Goal: Task Accomplishment & Management: Manage account settings

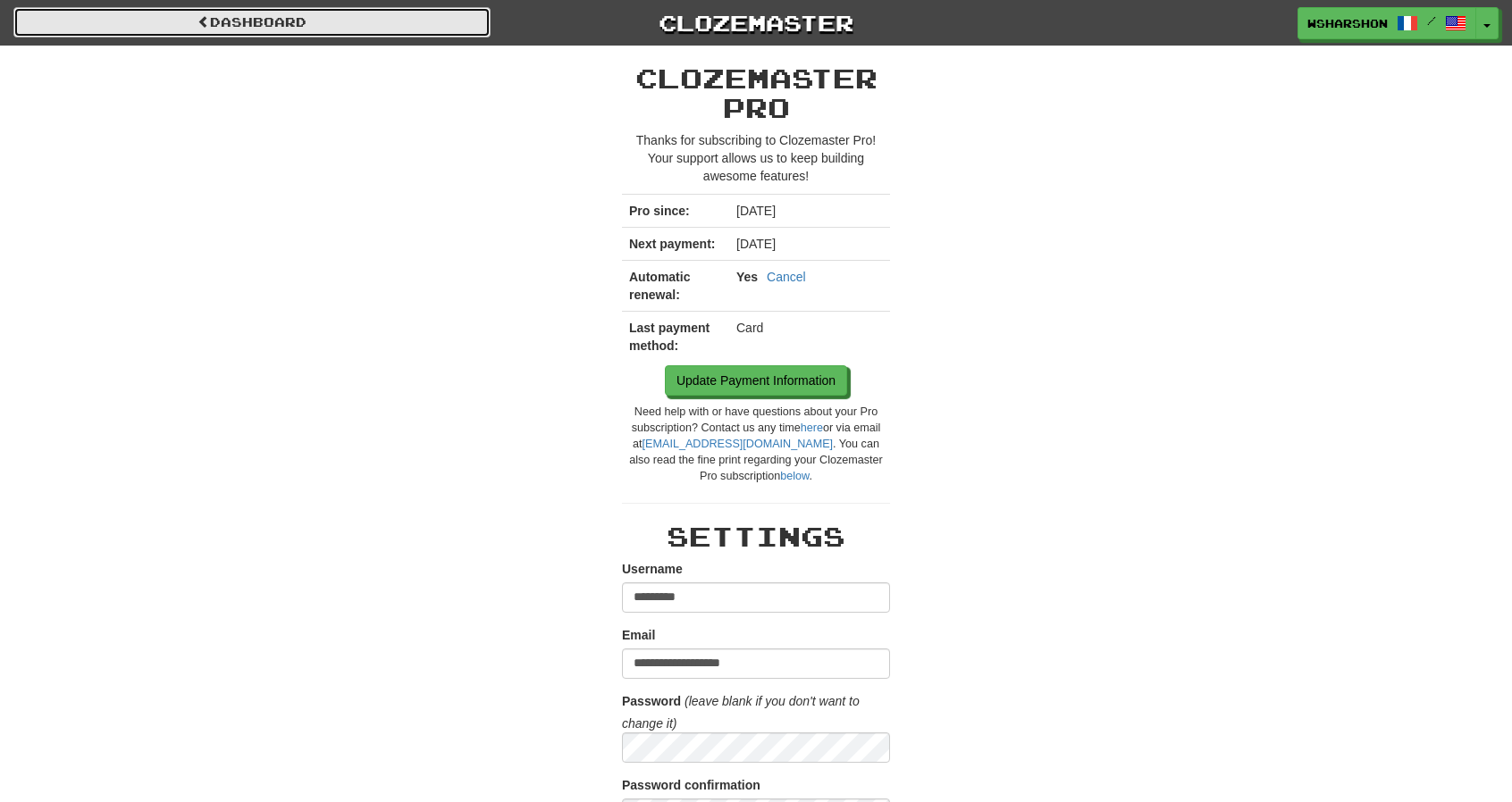
click at [205, 23] on span at bounding box center [204, 22] width 13 height 13
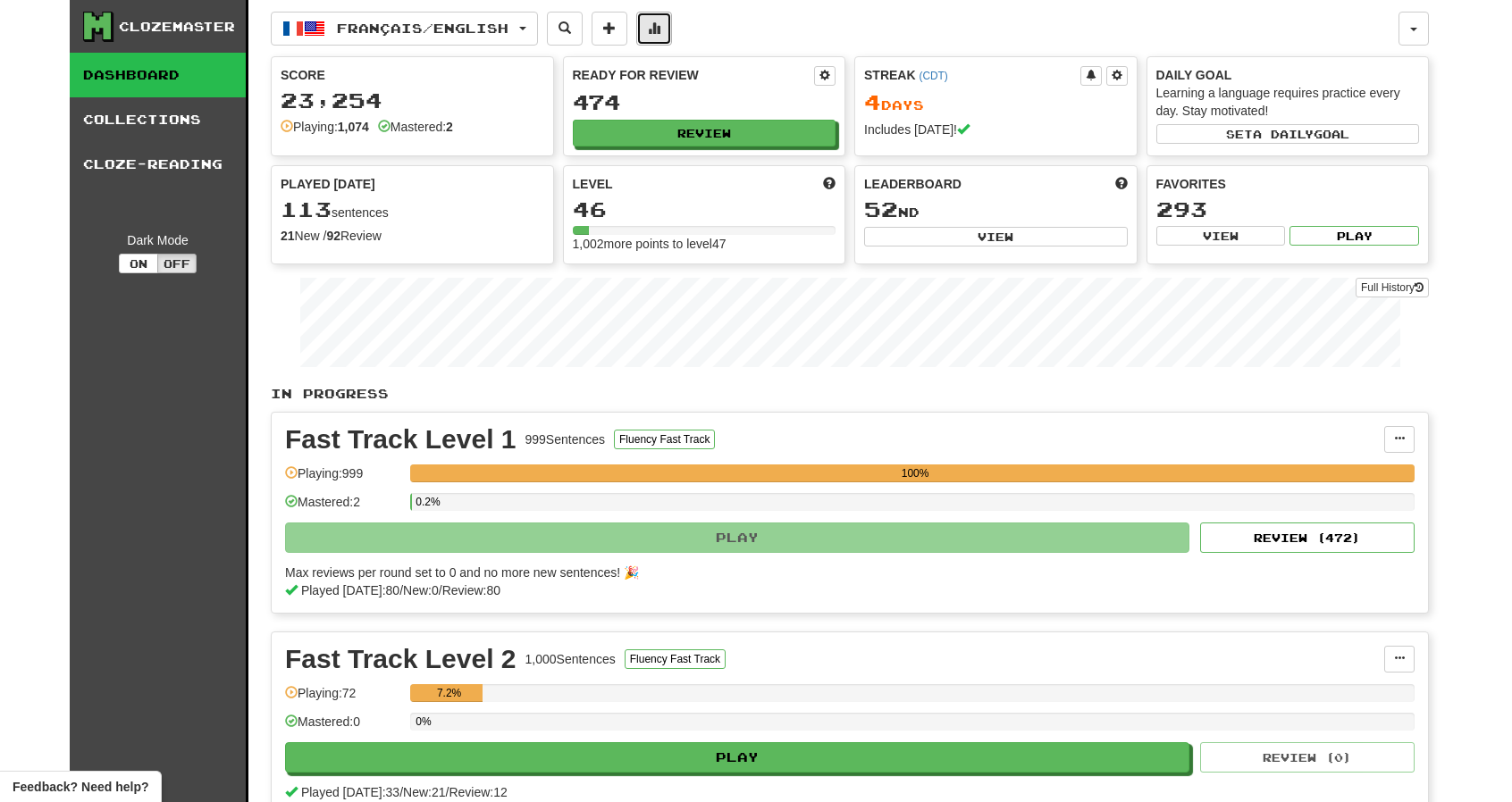
click at [660, 31] on span at bounding box center [654, 28] width 13 height 13
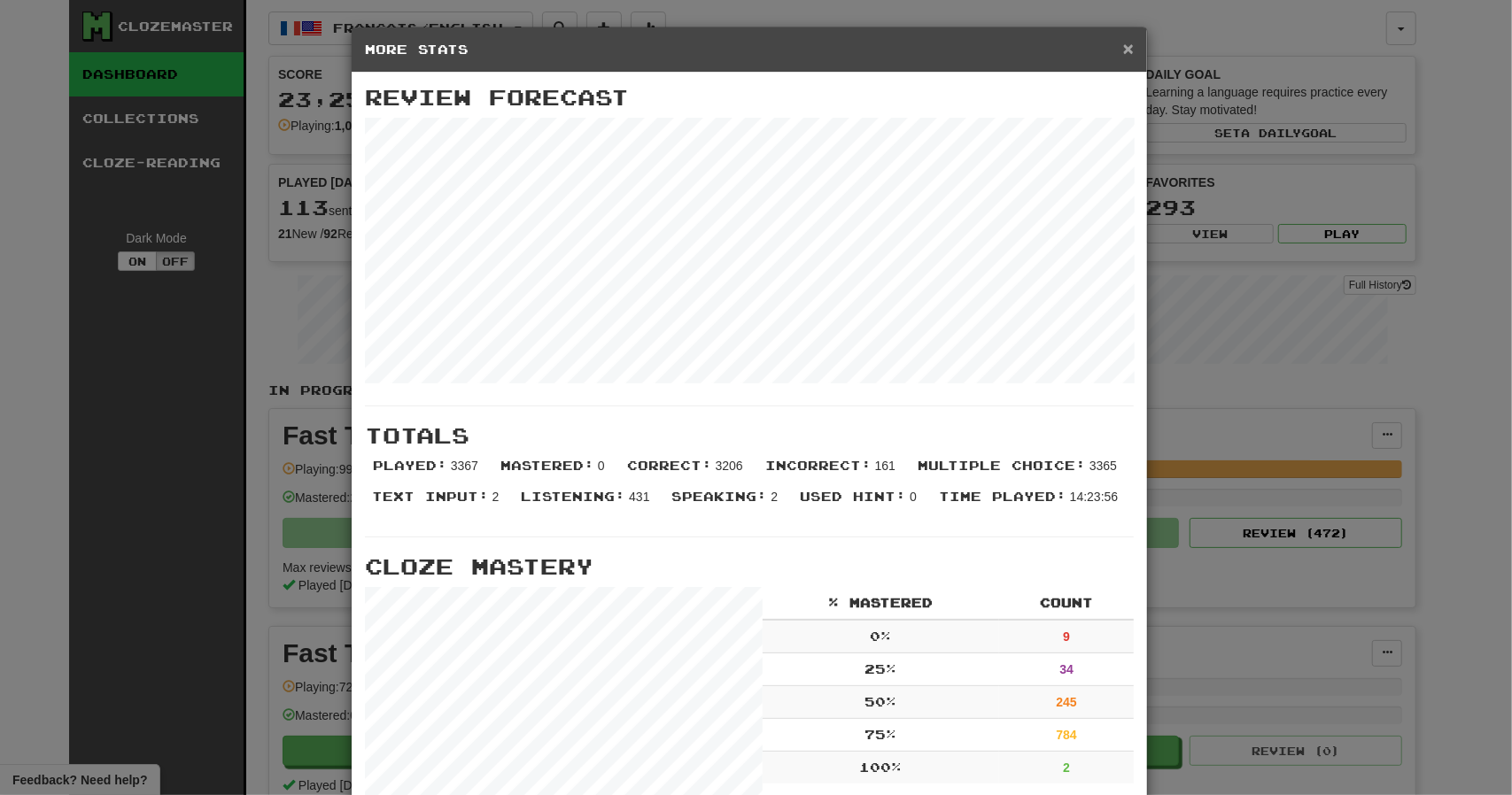
click at [1123, 43] on span "×" at bounding box center [1128, 48] width 11 height 21
